Goal: Task Accomplishment & Management: Manage account settings

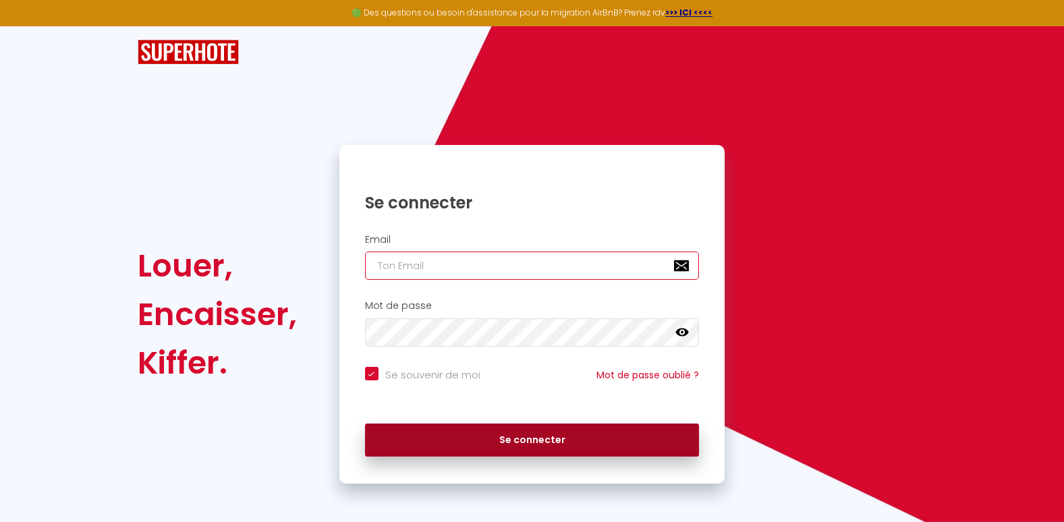
type input "[EMAIL_ADDRESS][DOMAIN_NAME]"
click at [533, 438] on button "Se connecter" at bounding box center [532, 441] width 335 height 34
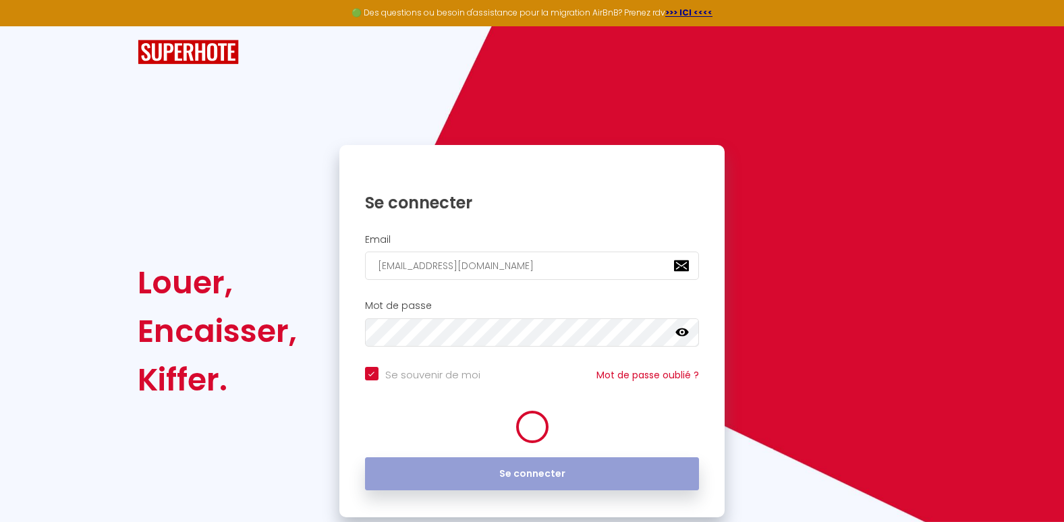
checkbox input "true"
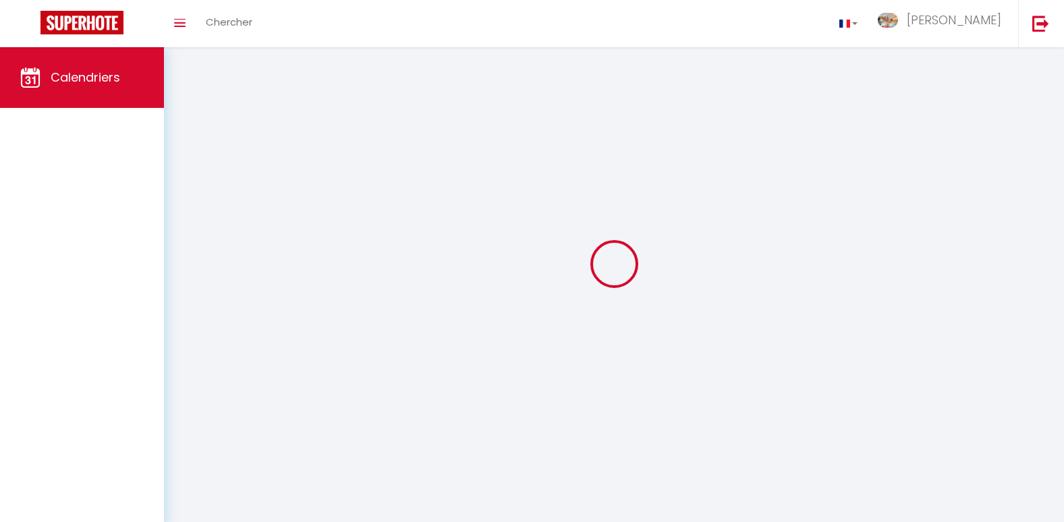
select select
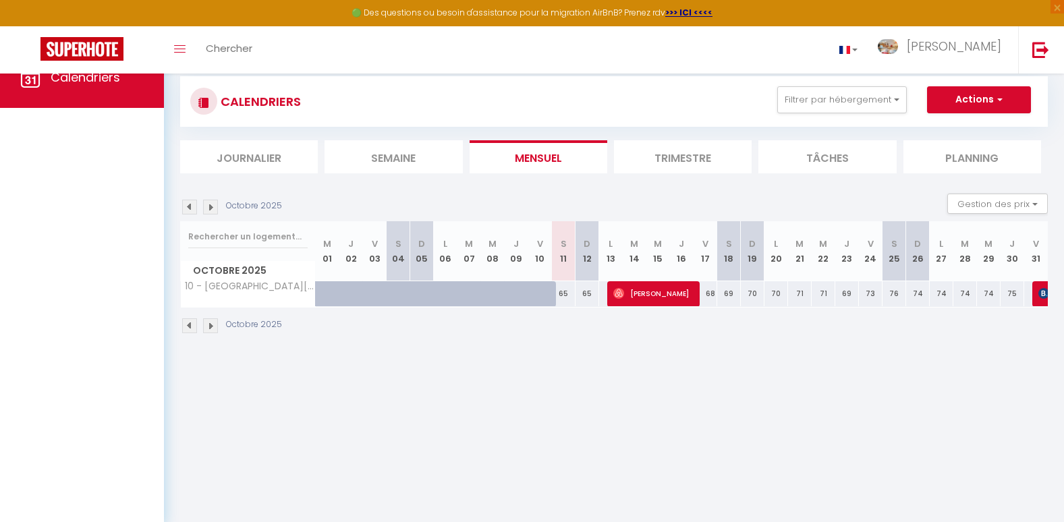
select select
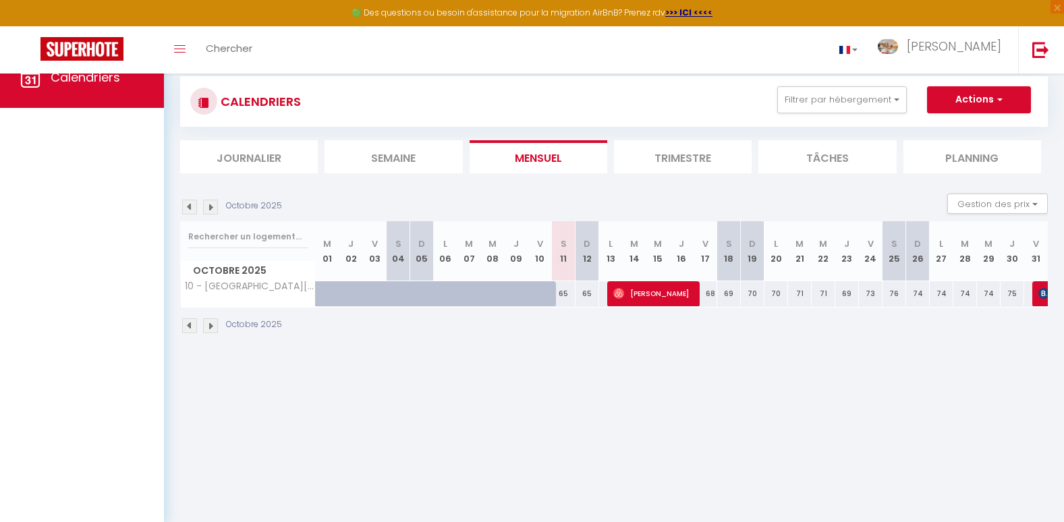
select select
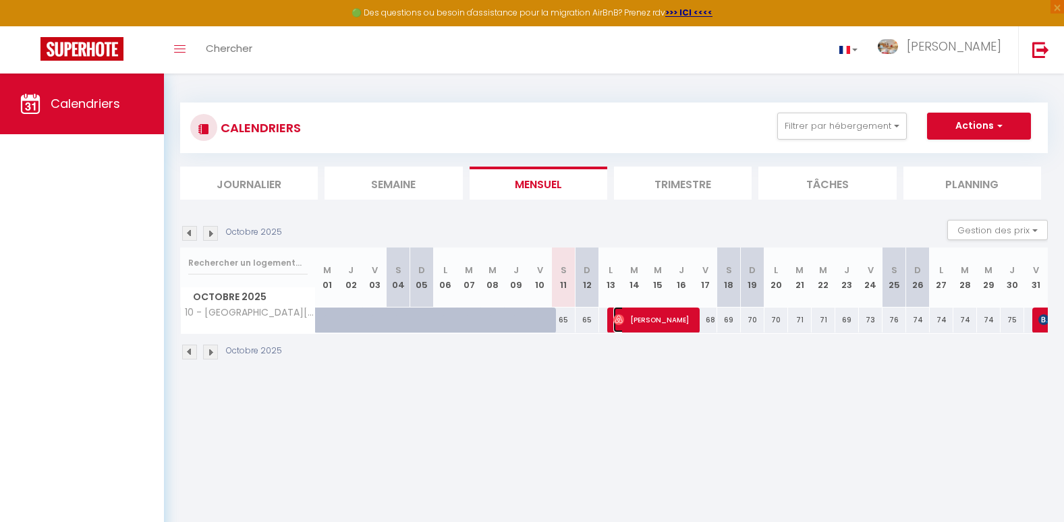
click at [659, 319] on span "[PERSON_NAME]" at bounding box center [653, 320] width 79 height 26
select select "OK"
select select "1"
select select "0"
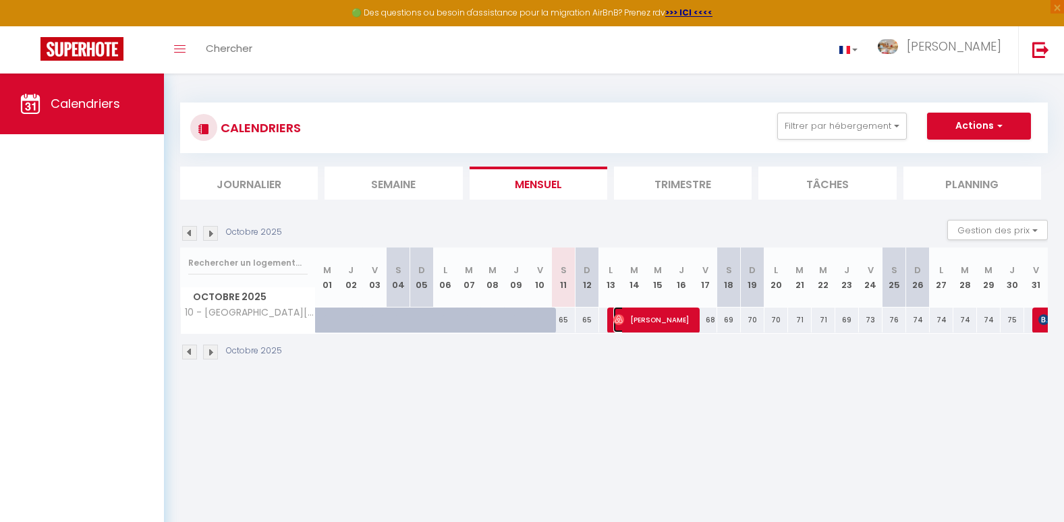
select select "1"
select select
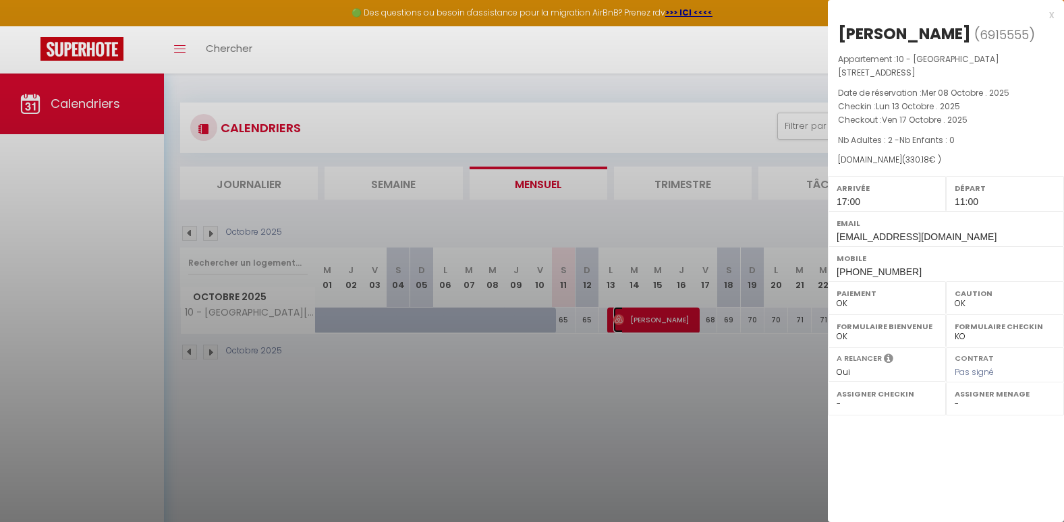
select select "6328"
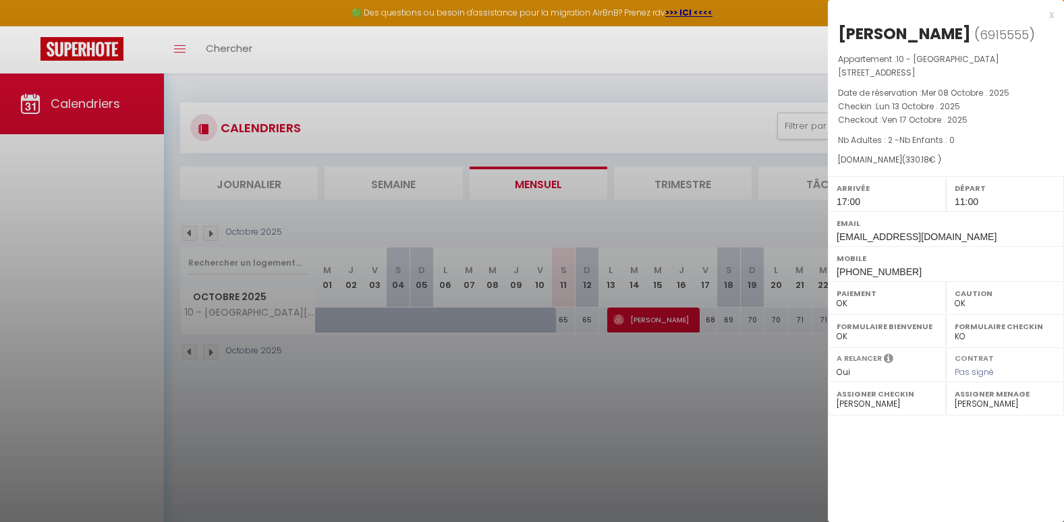
click at [1052, 15] on div "x" at bounding box center [941, 15] width 226 height 16
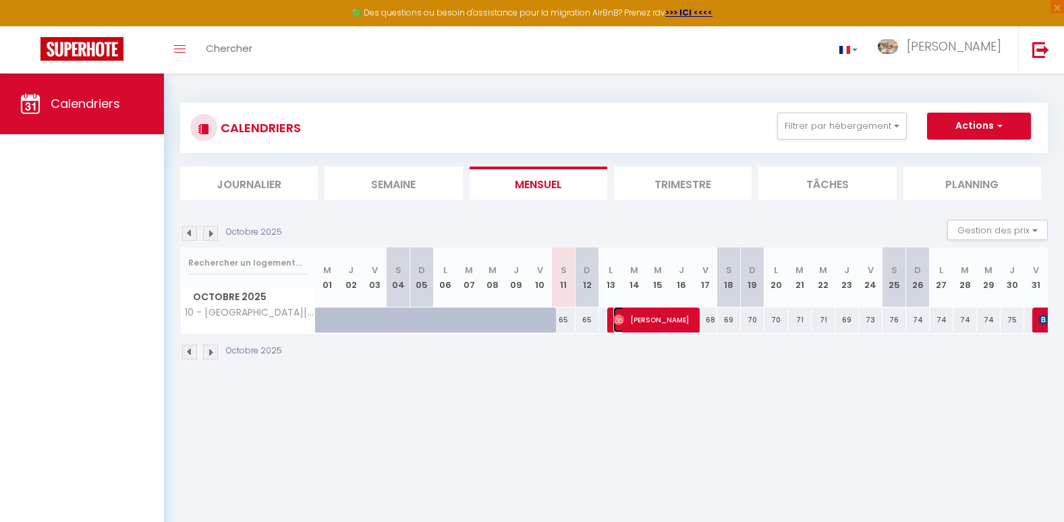
click at [666, 319] on span "[PERSON_NAME]" at bounding box center [653, 320] width 79 height 26
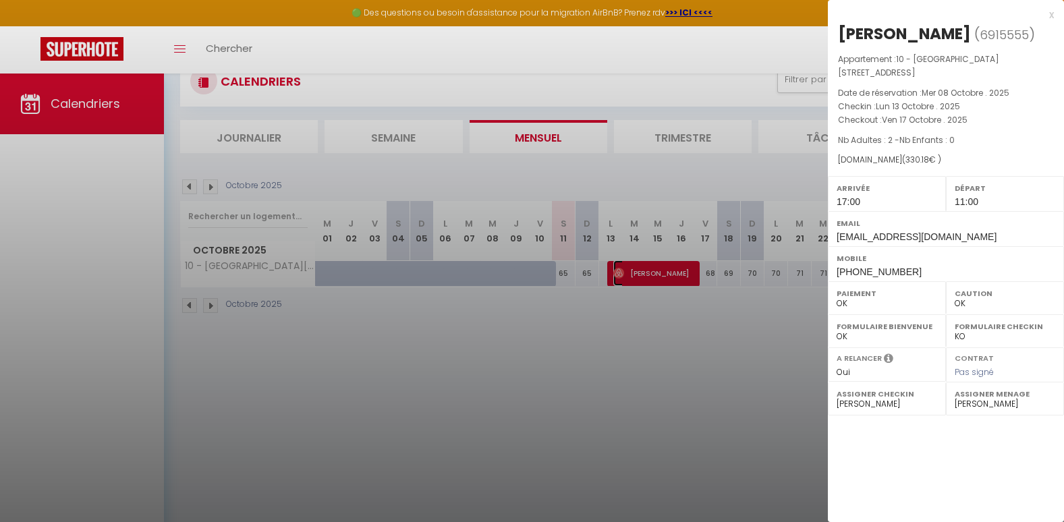
scroll to position [20, 0]
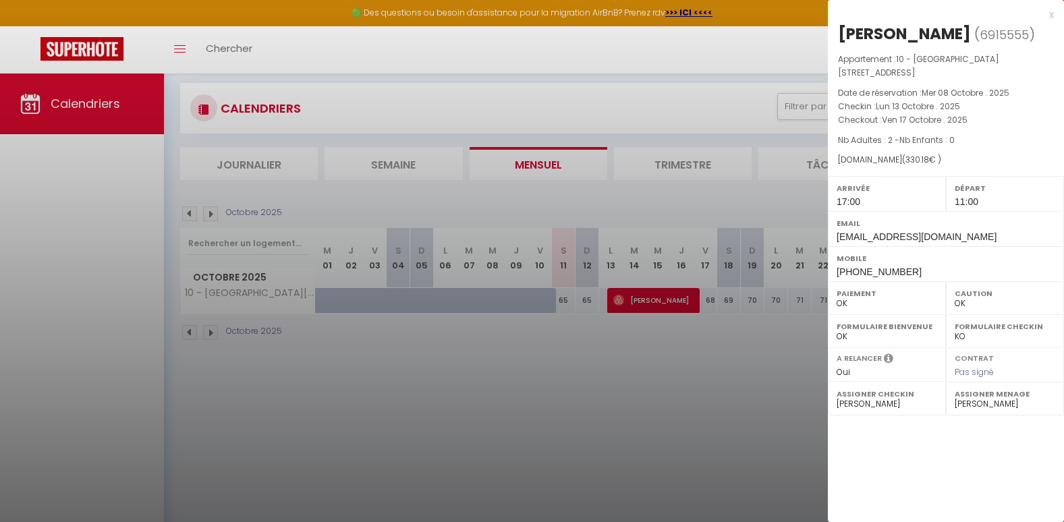
click at [702, 53] on div at bounding box center [532, 261] width 1064 height 522
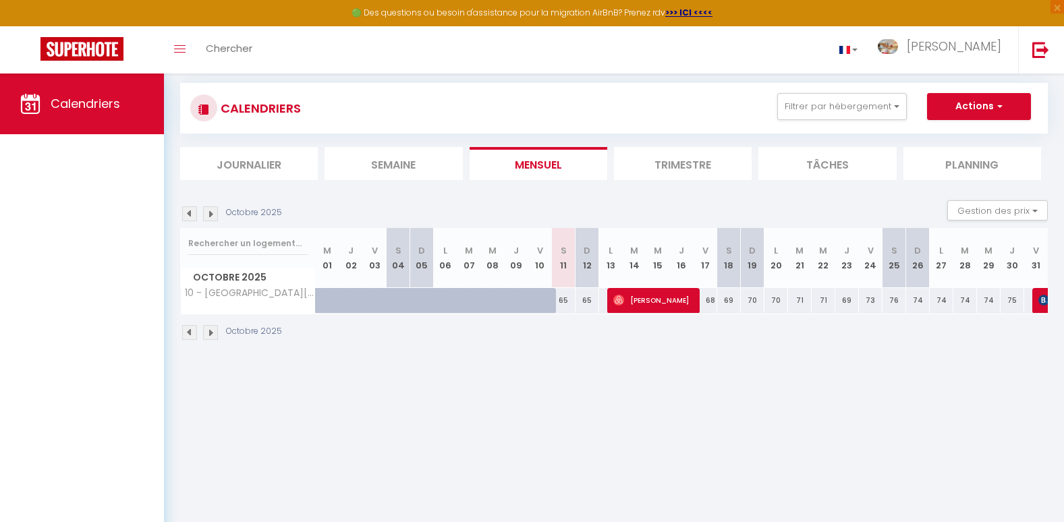
click at [820, 167] on li "Tâches" at bounding box center [828, 163] width 138 height 33
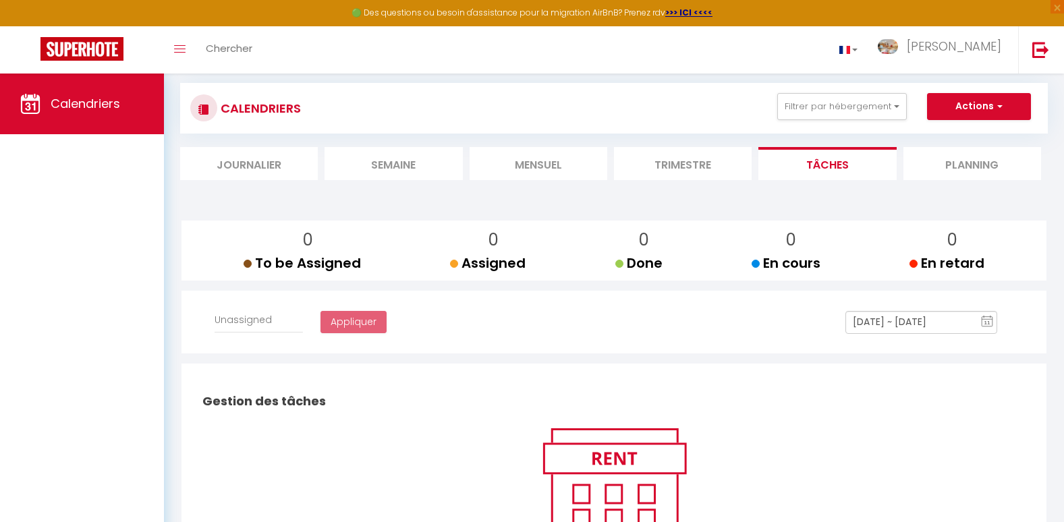
select select
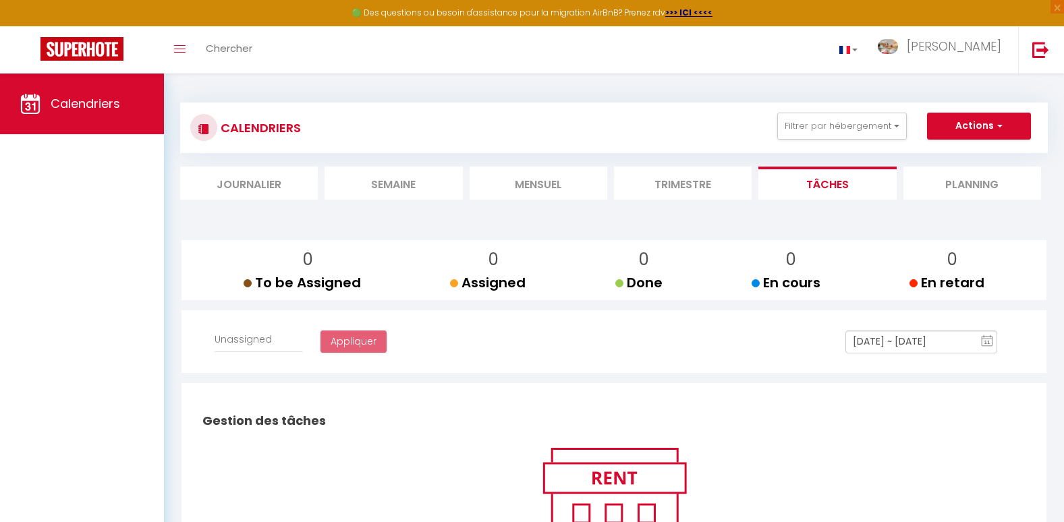
click at [955, 192] on li "Planning" at bounding box center [973, 183] width 138 height 33
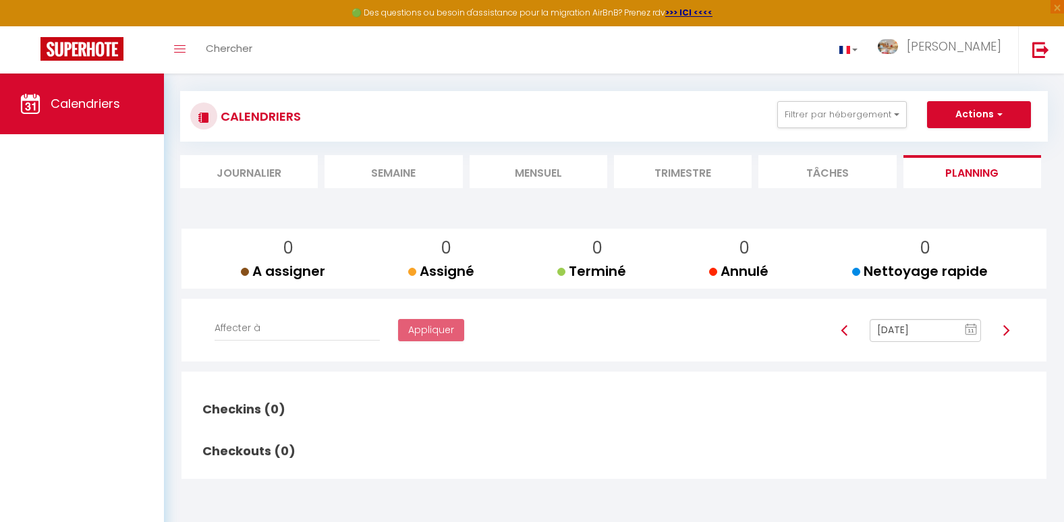
scroll to position [12, 0]
click at [1007, 329] on img at bounding box center [1006, 330] width 11 height 11
type input "[DATE]"
checkbox input "true"
click at [1007, 329] on img at bounding box center [1006, 330] width 11 height 11
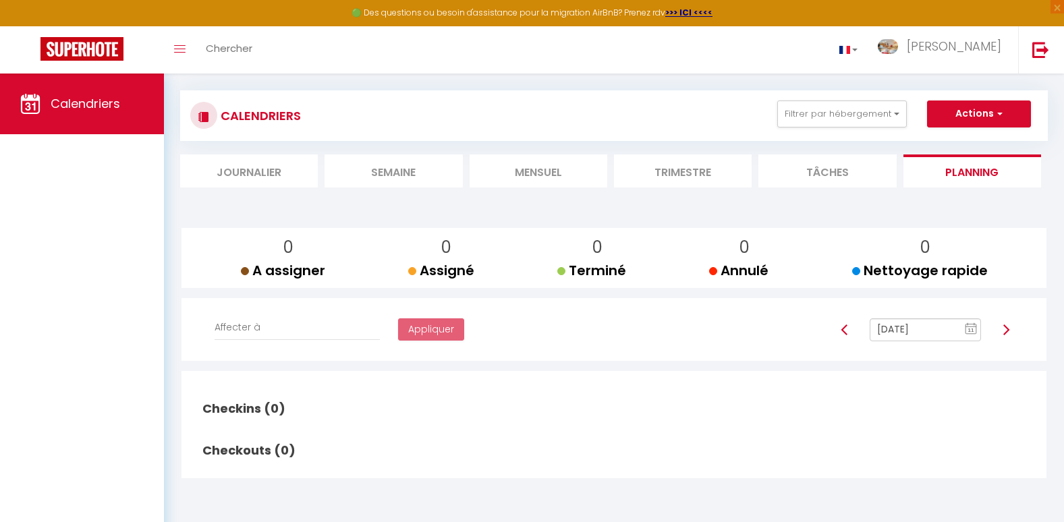
type input "[DATE]"
checkbox input "false"
click at [1007, 329] on div at bounding box center [1006, 330] width 32 height 23
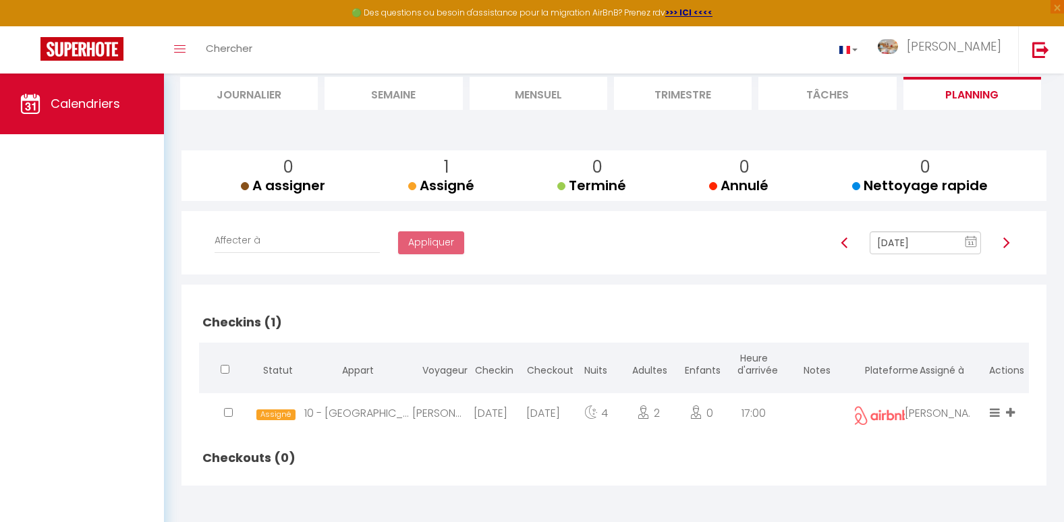
scroll to position [0, 0]
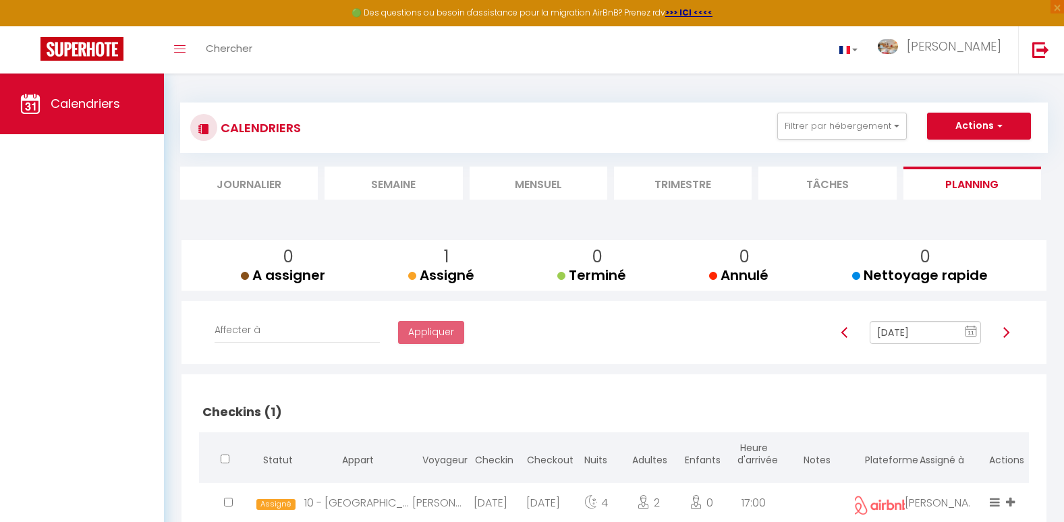
click at [284, 191] on li "Journalier" at bounding box center [249, 183] width 138 height 33
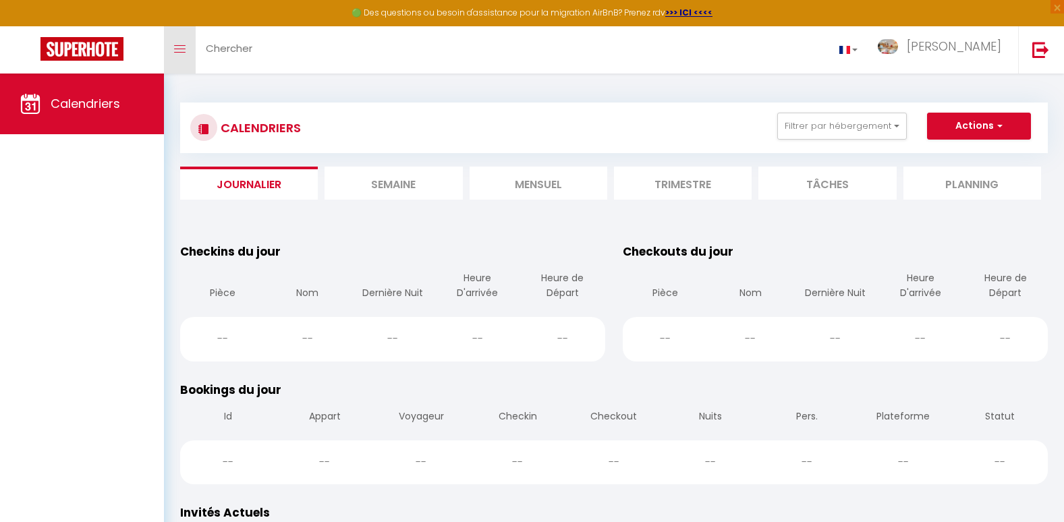
click at [180, 44] on link "Toggle menubar" at bounding box center [180, 49] width 32 height 47
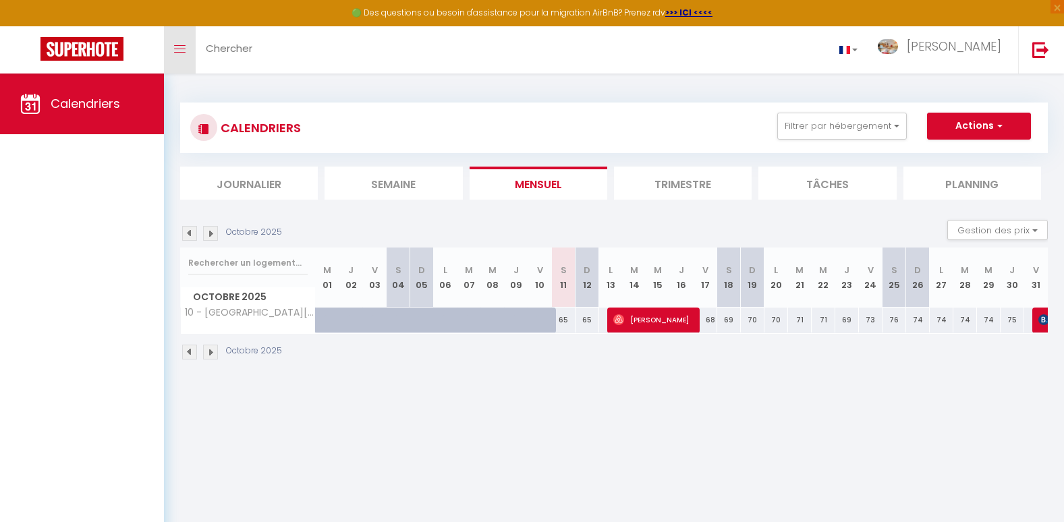
click at [178, 47] on icon "Toggle menubar" at bounding box center [179, 49] width 11 height 8
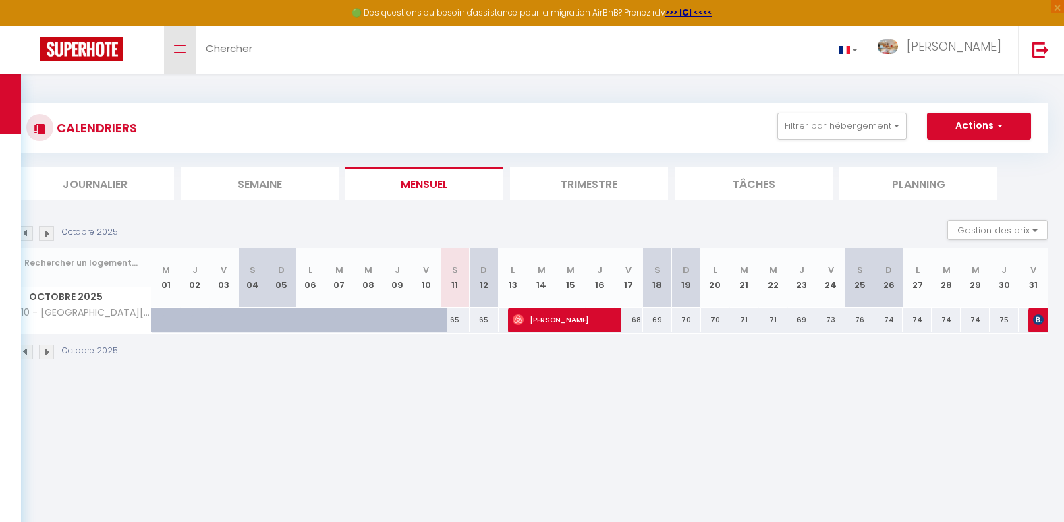
click at [178, 47] on icon "Toggle menubar" at bounding box center [179, 49] width 11 height 8
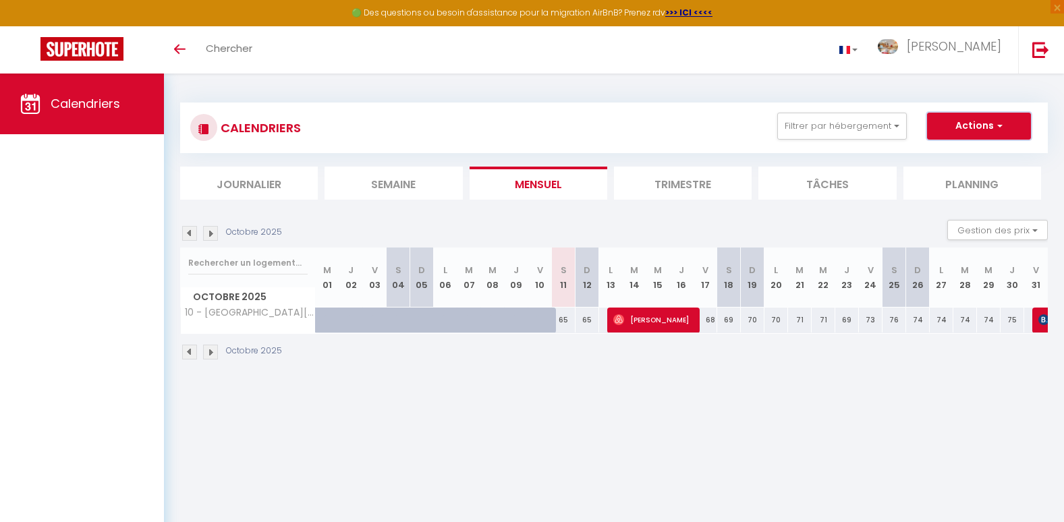
click at [1003, 131] on button "Actions" at bounding box center [979, 126] width 104 height 27
click at [942, 399] on body "🟢 Des questions ou besoin d'assistance pour la migration AirBnB? Prenez rdv >>>…" at bounding box center [532, 335] width 1064 height 522
click at [1033, 232] on button "Gestion des prix" at bounding box center [998, 230] width 101 height 20
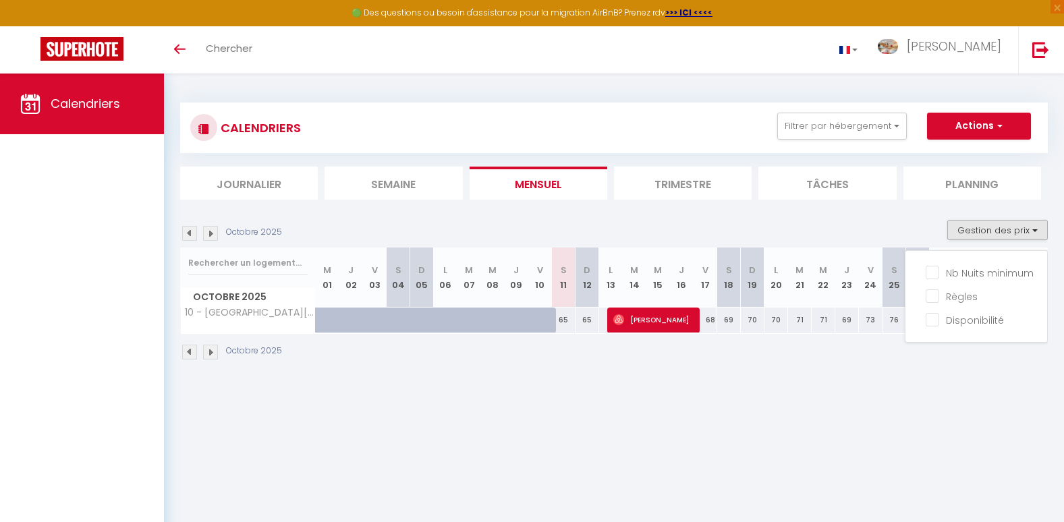
click at [797, 460] on body "🟢 Des questions ou besoin d'assistance pour la migration AirBnB? Prenez rdv >>>…" at bounding box center [532, 335] width 1064 height 522
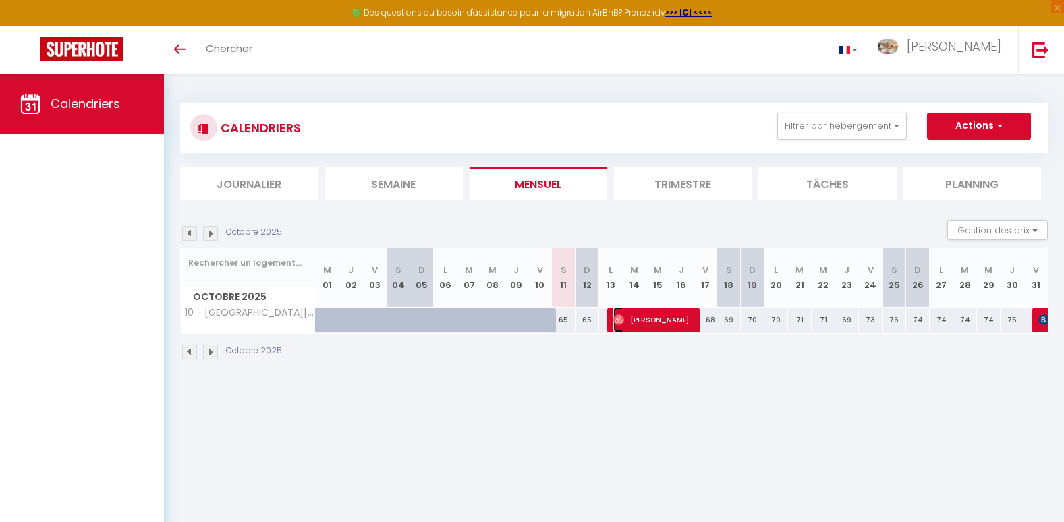
click at [671, 328] on span "[PERSON_NAME]" at bounding box center [653, 320] width 79 height 26
select select "OK"
select select "1"
select select "0"
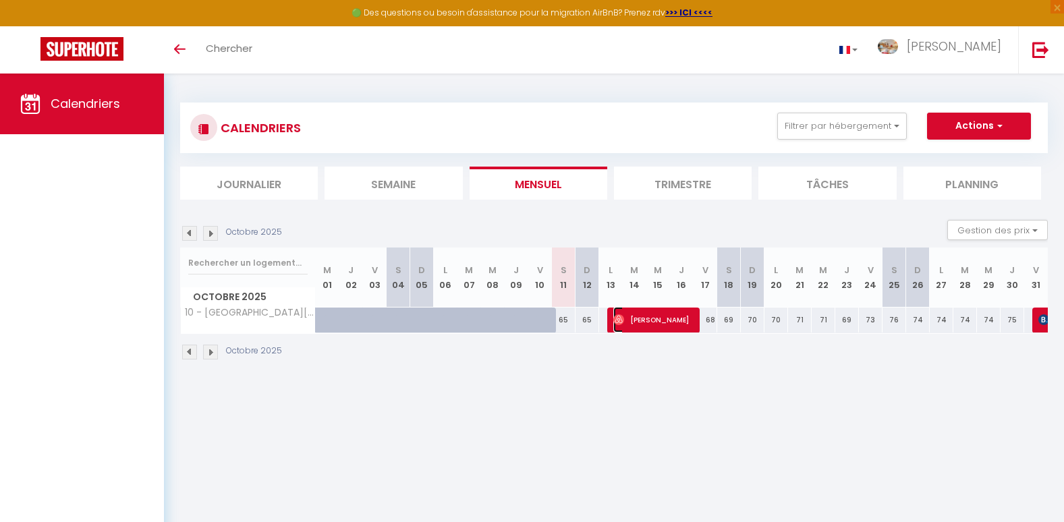
select select "1"
select select
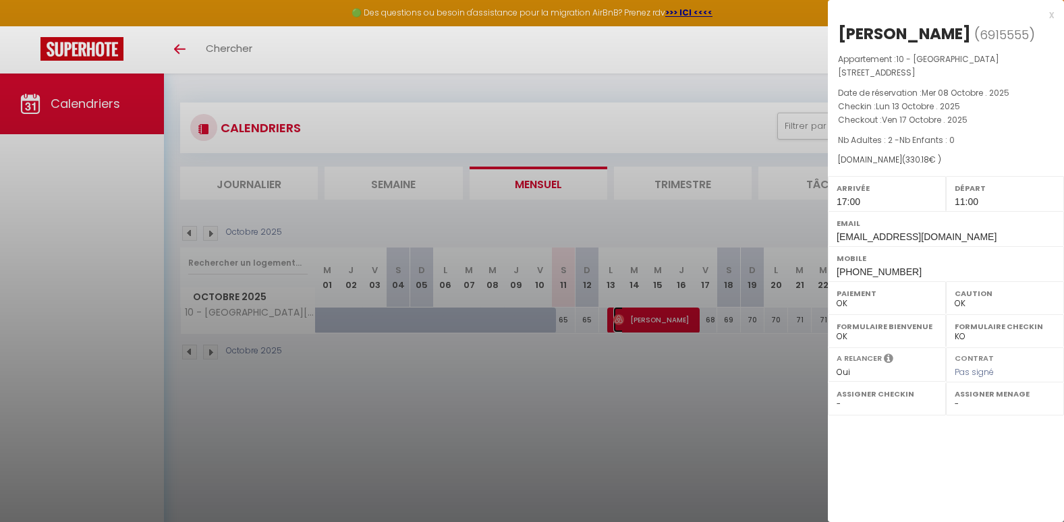
select select "6328"
click at [673, 416] on div at bounding box center [532, 261] width 1064 height 522
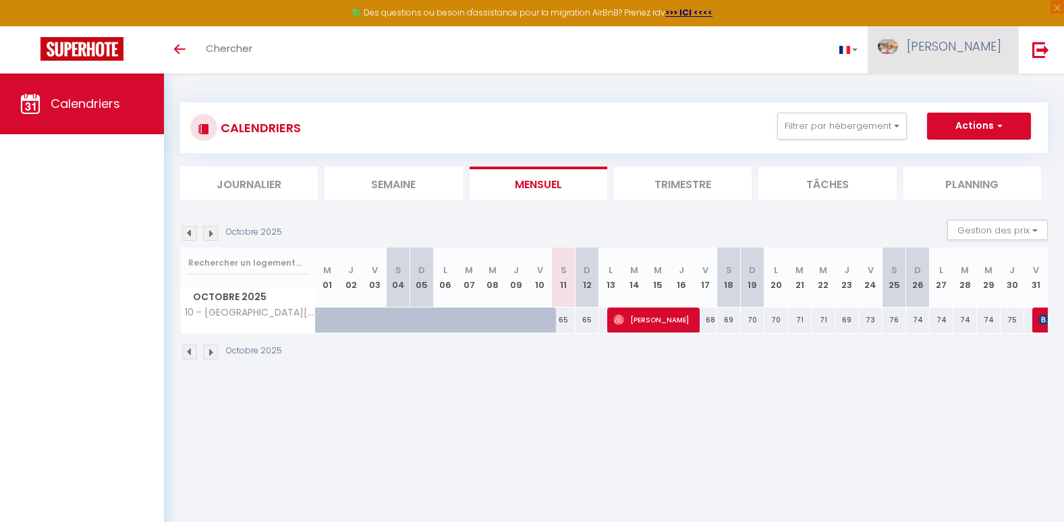
click at [965, 51] on link "[PERSON_NAME]" at bounding box center [943, 49] width 151 height 47
click at [967, 99] on link "Paramètres" at bounding box center [965, 93] width 100 height 23
select select "fr"
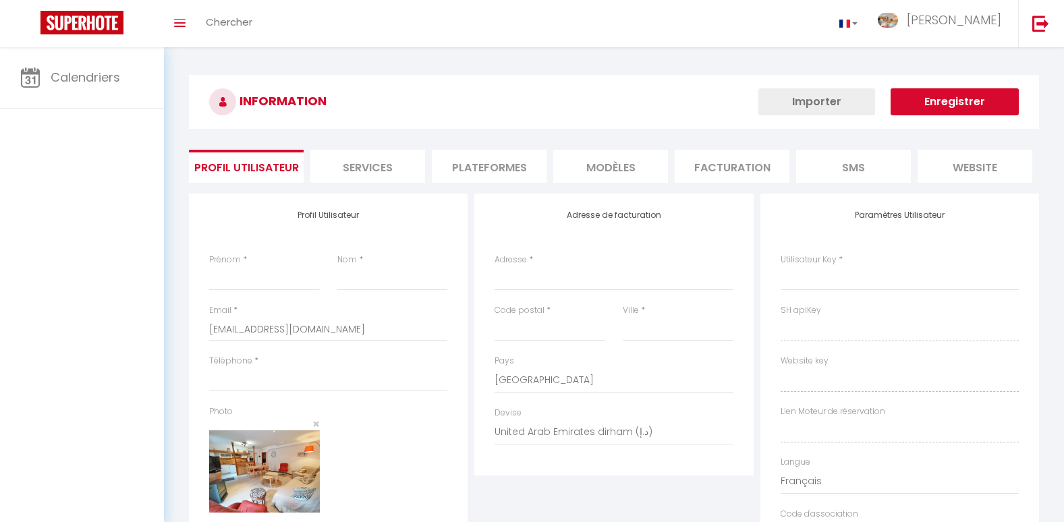
type input "[PERSON_NAME]"
type input "BEZIAT"
select select
select select "28"
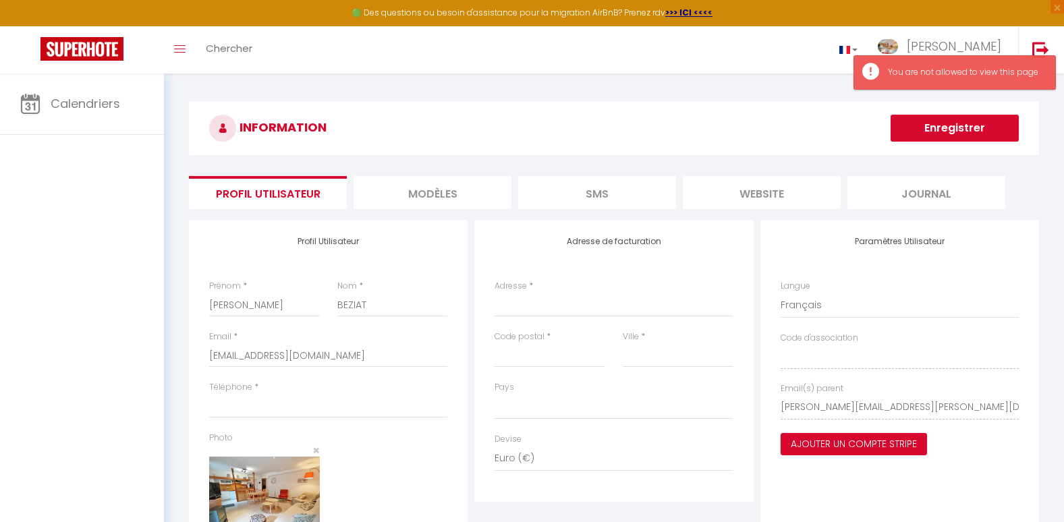
select select
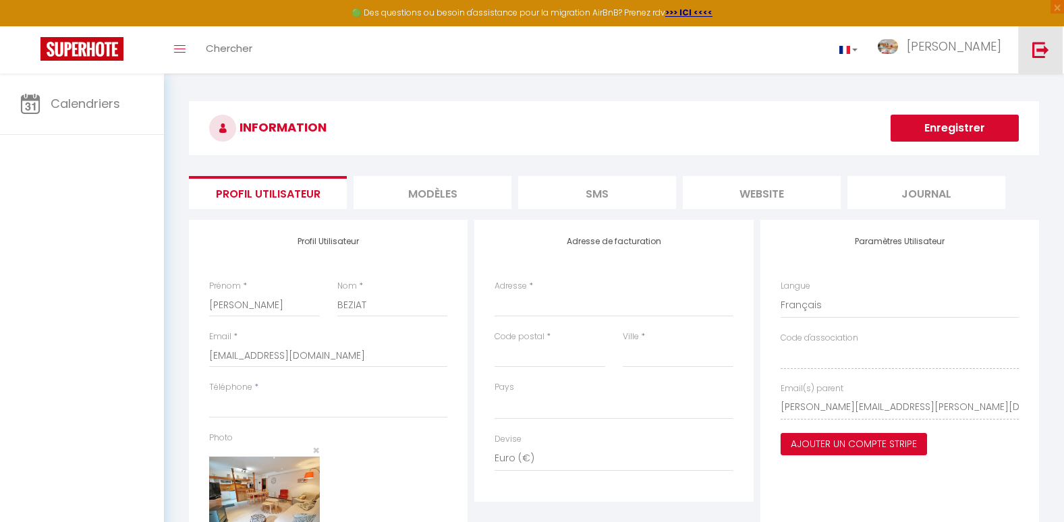
click at [1043, 47] on img at bounding box center [1041, 49] width 17 height 17
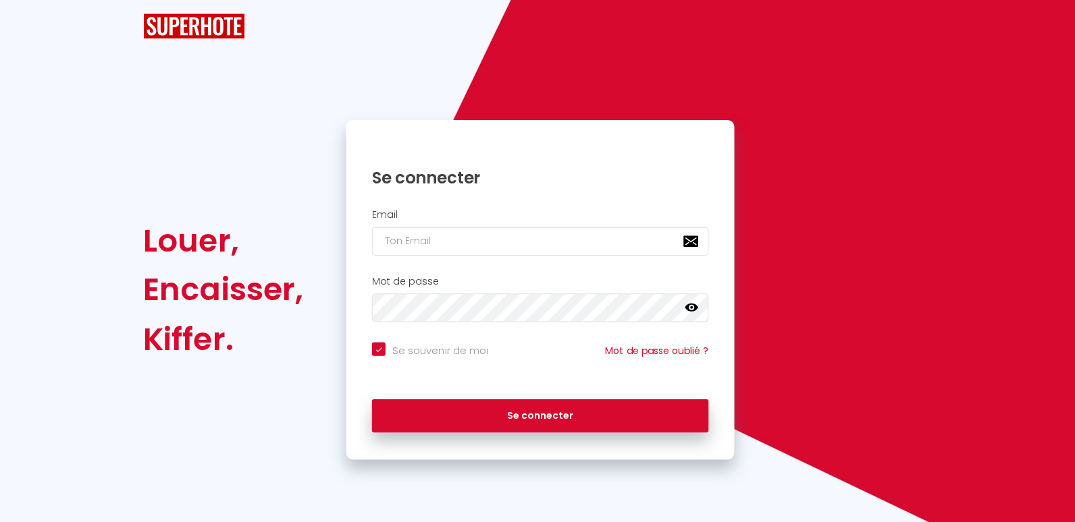
checkbox input "true"
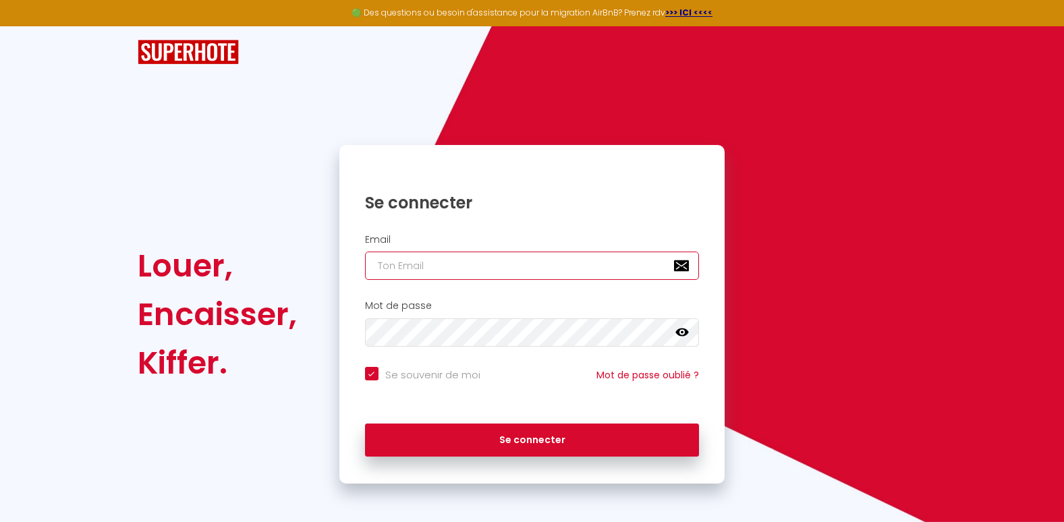
type input "[EMAIL_ADDRESS][DOMAIN_NAME]"
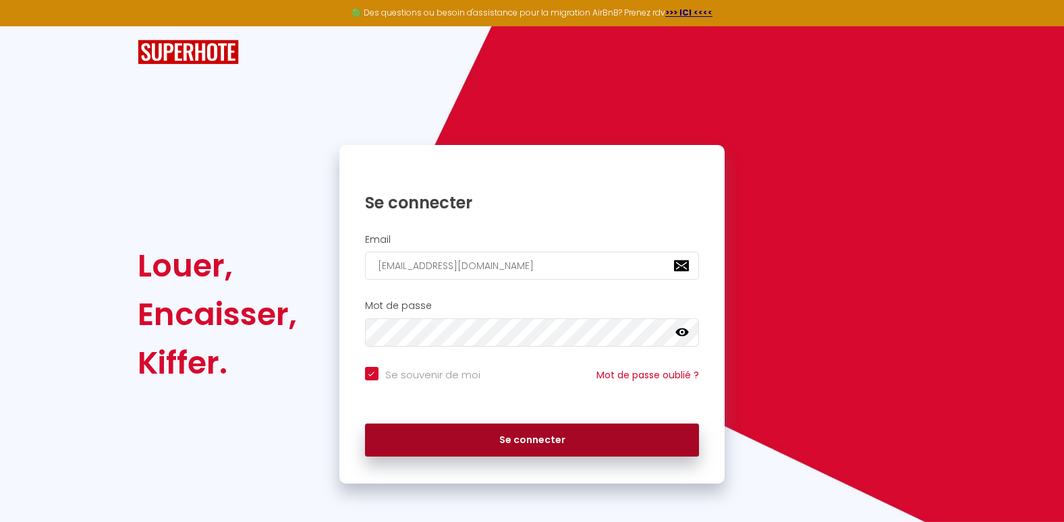
click at [510, 454] on button "Se connecter" at bounding box center [532, 441] width 335 height 34
checkbox input "true"
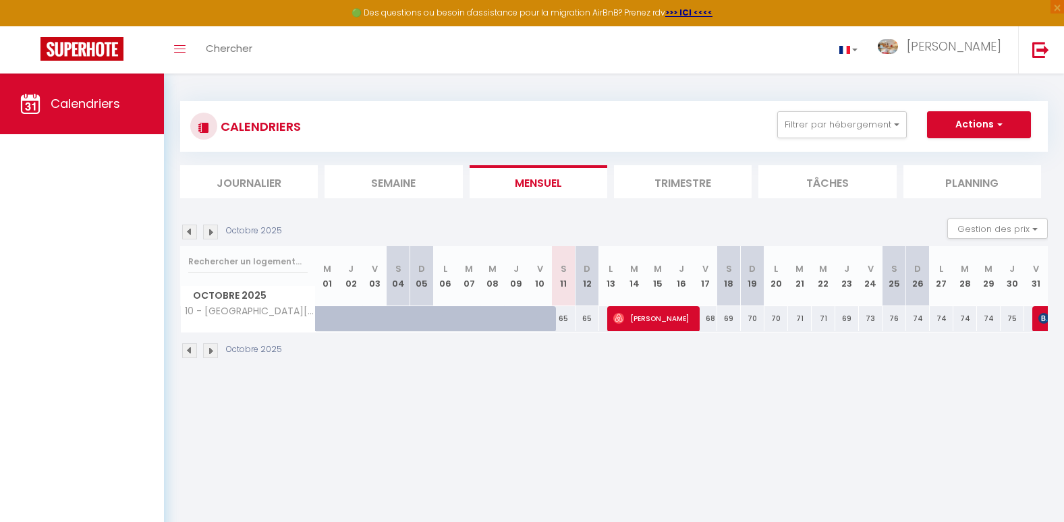
scroll to position [2, 0]
click at [211, 236] on img at bounding box center [210, 231] width 15 height 15
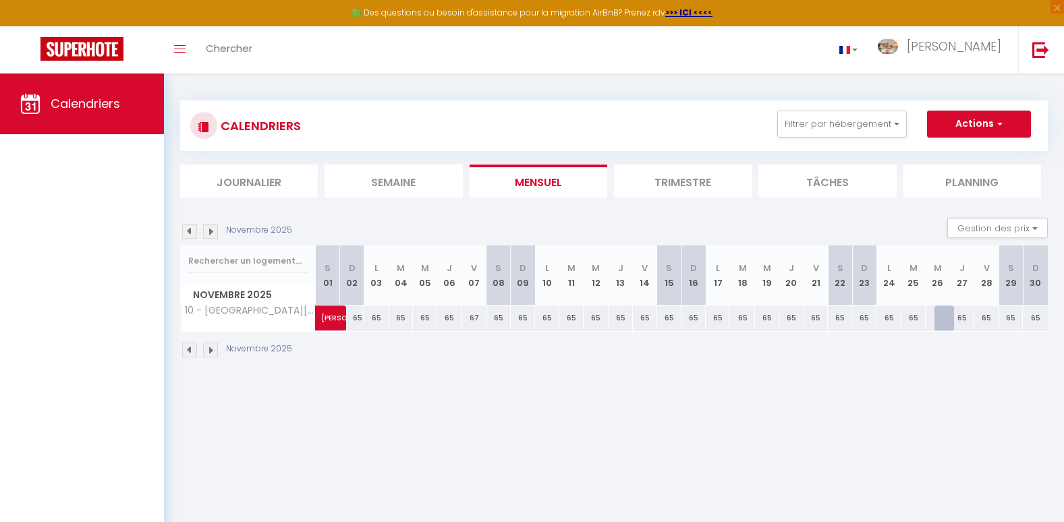
click at [182, 232] on div "Novembre 2025" at bounding box center [238, 231] width 116 height 15
click at [188, 232] on img at bounding box center [189, 231] width 15 height 15
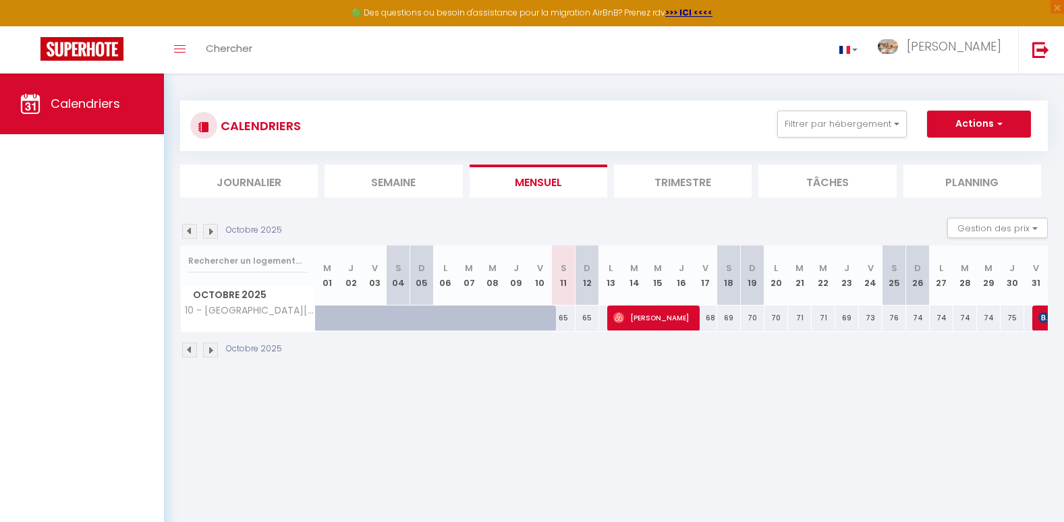
click at [211, 229] on img at bounding box center [210, 231] width 15 height 15
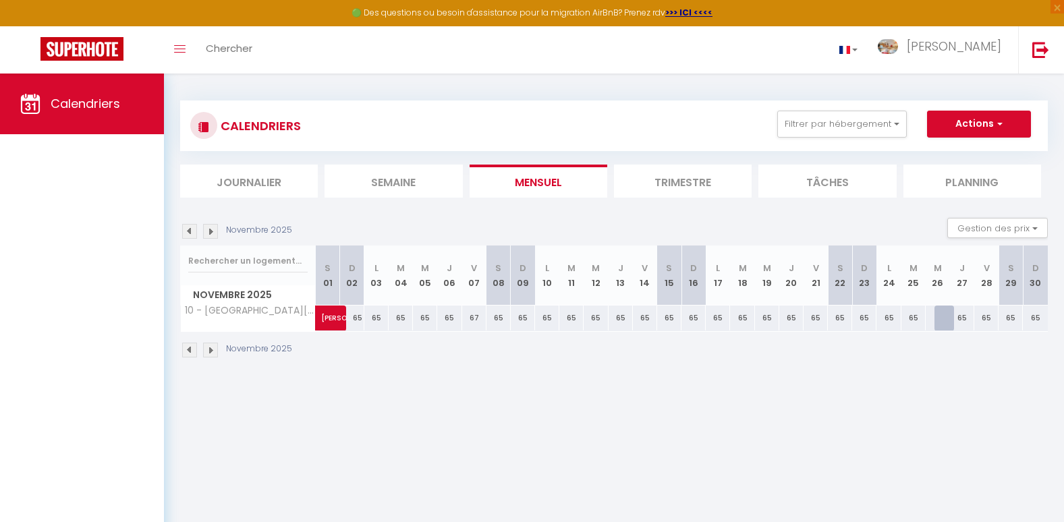
click at [211, 234] on img at bounding box center [210, 231] width 15 height 15
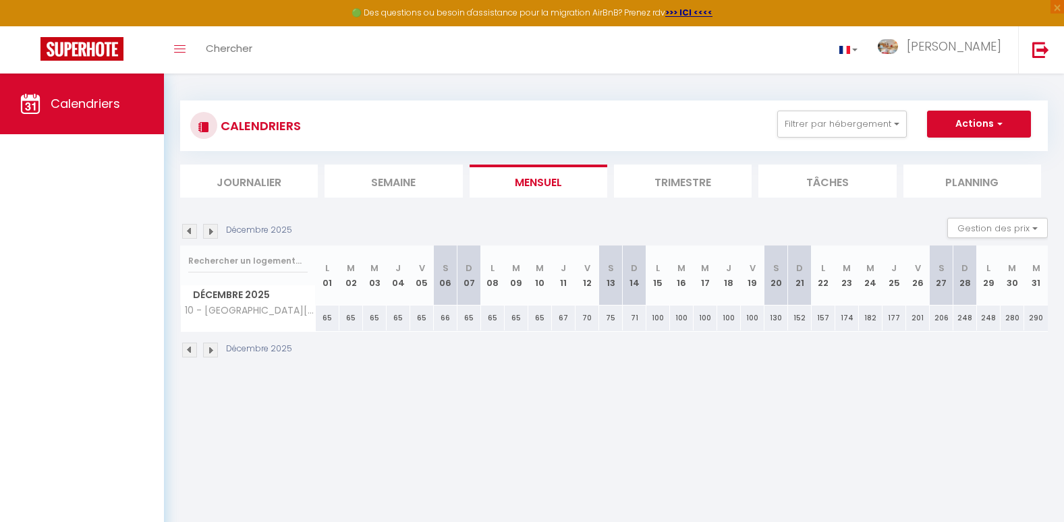
click at [211, 234] on img at bounding box center [210, 231] width 15 height 15
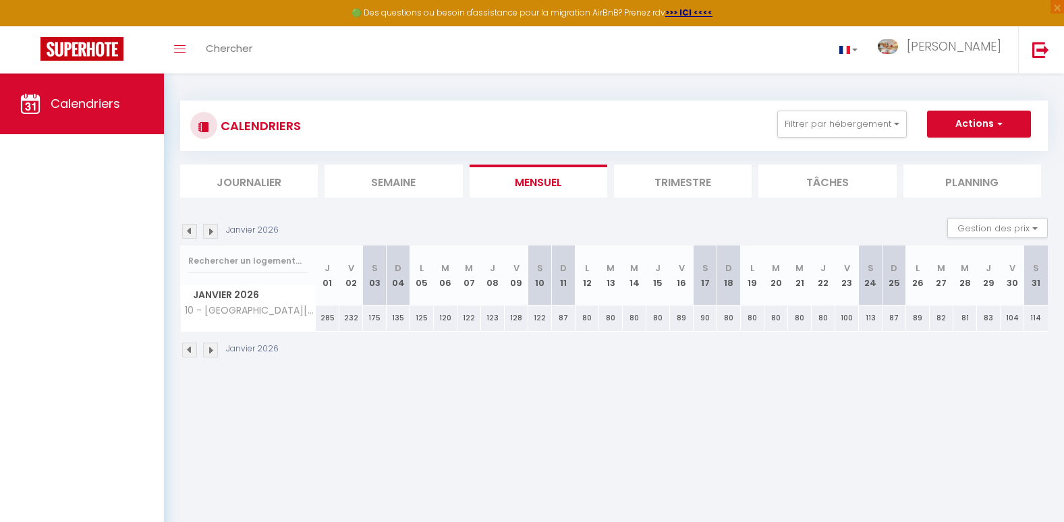
click at [211, 234] on img at bounding box center [210, 231] width 15 height 15
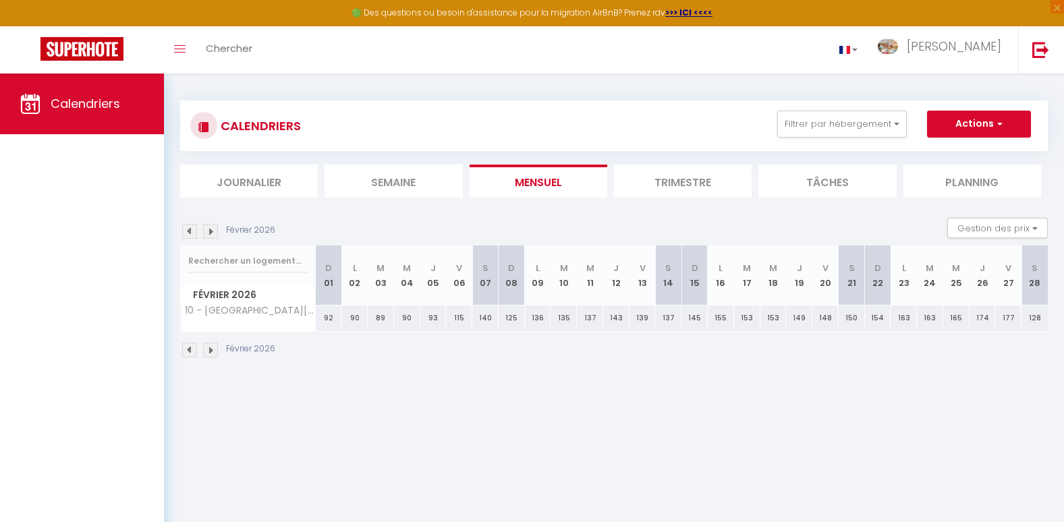
click at [185, 231] on img at bounding box center [189, 231] width 15 height 15
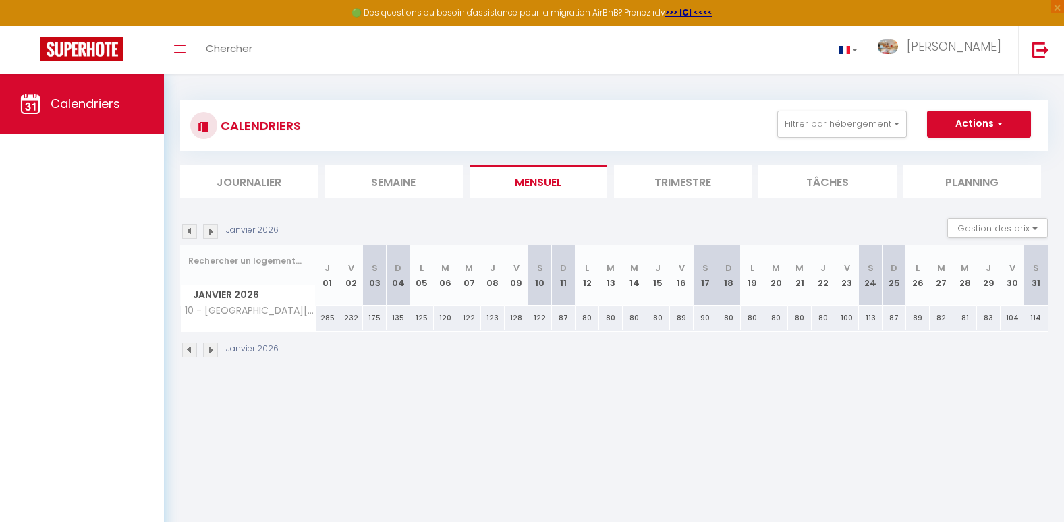
click at [185, 231] on img at bounding box center [189, 231] width 15 height 15
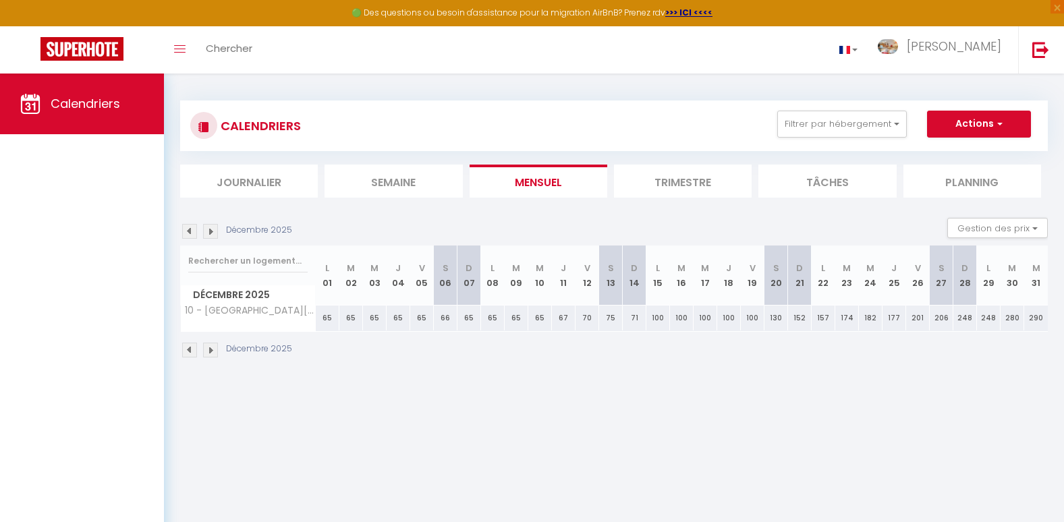
click at [187, 234] on img at bounding box center [189, 231] width 15 height 15
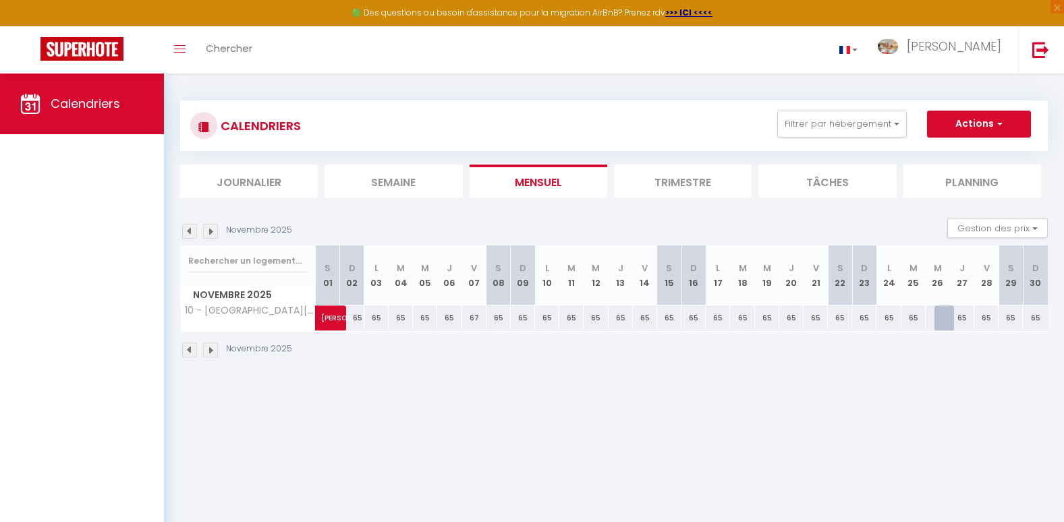
click at [187, 234] on img at bounding box center [189, 231] width 15 height 15
